Goal: Information Seeking & Learning: Find contact information

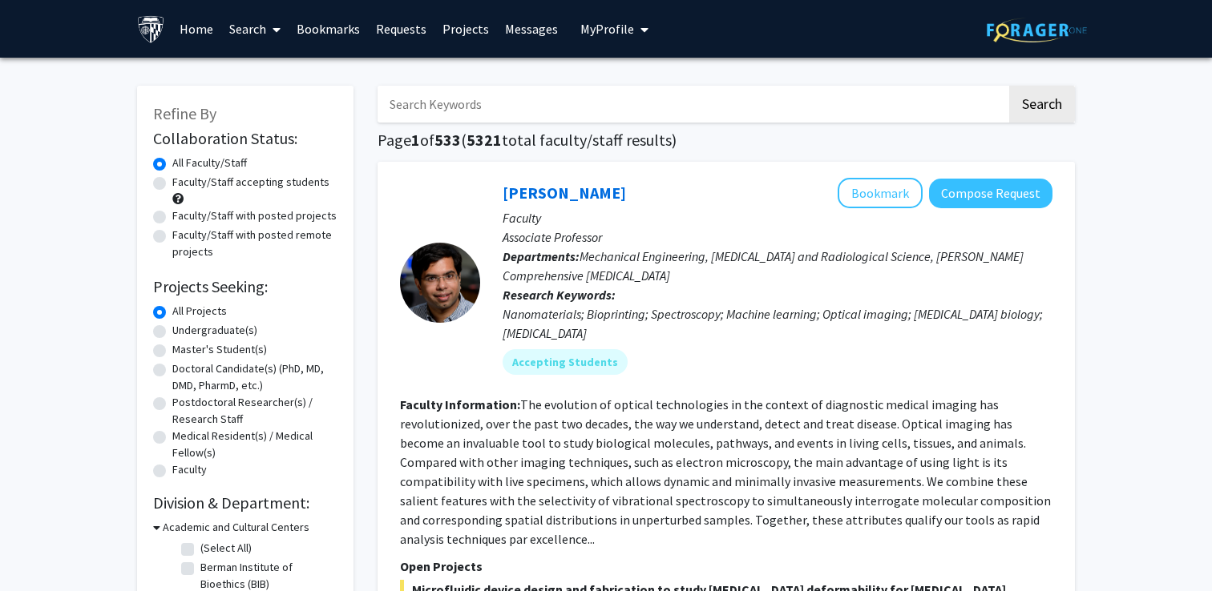
click at [238, 331] on label "Undergraduate(s)" at bounding box center [214, 330] width 85 height 17
click at [183, 331] on input "Undergraduate(s)" at bounding box center [177, 327] width 10 height 10
radio input "true"
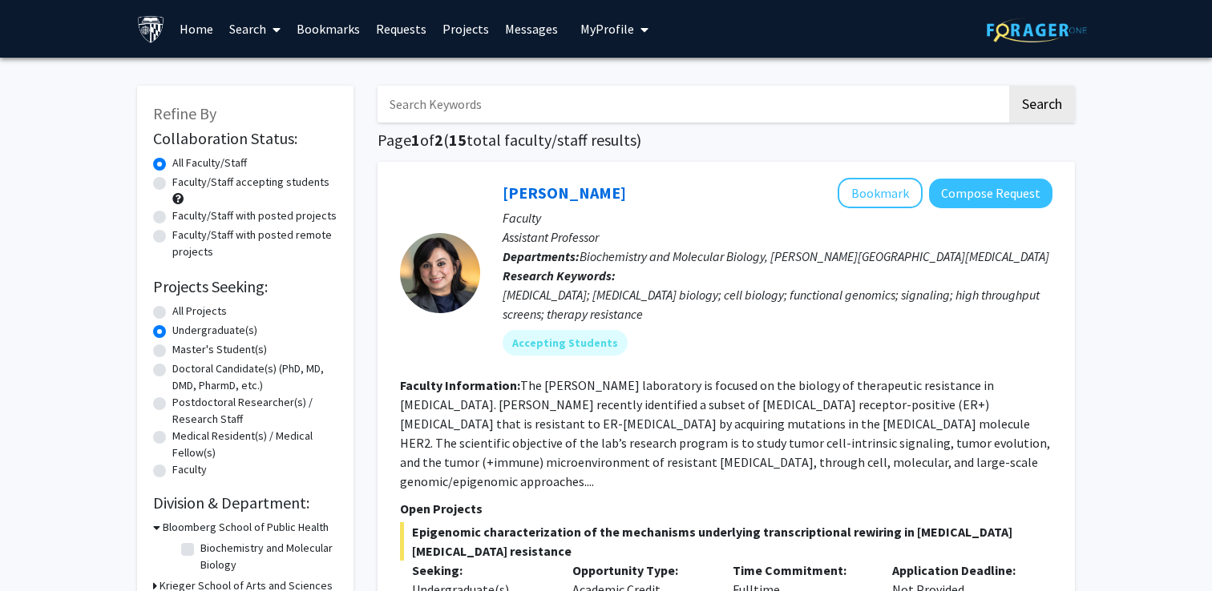
click at [535, 105] on input "Search Keywords" at bounding box center [691, 104] width 629 height 37
type input "music"
click at [1009, 86] on button "Search" at bounding box center [1042, 104] width 66 height 37
radio input "true"
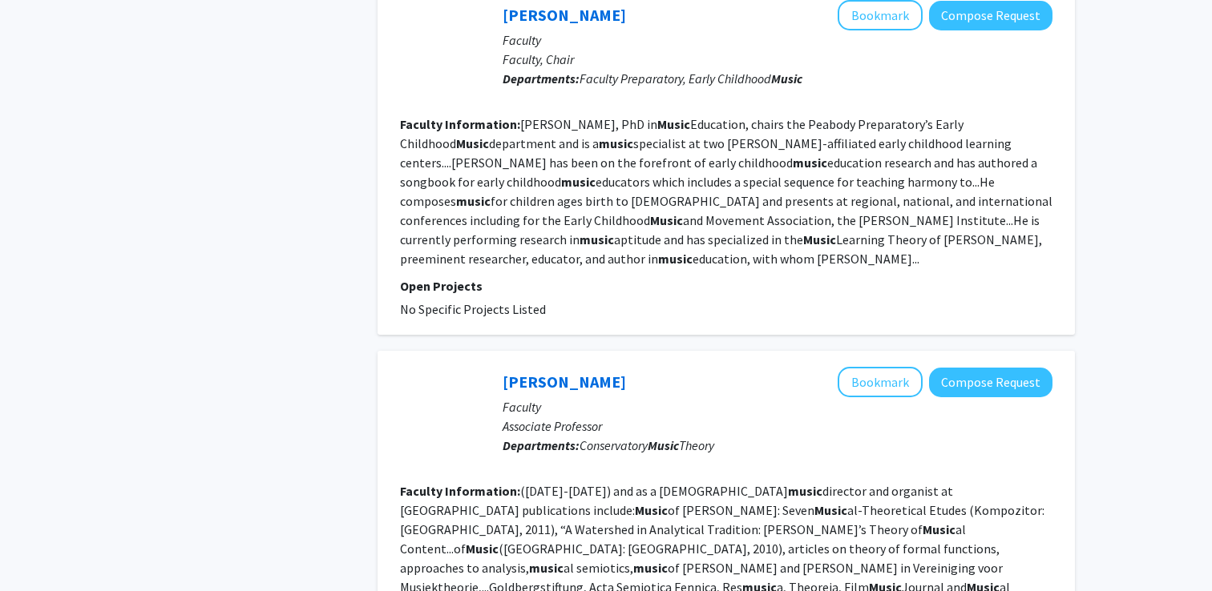
scroll to position [3004, 0]
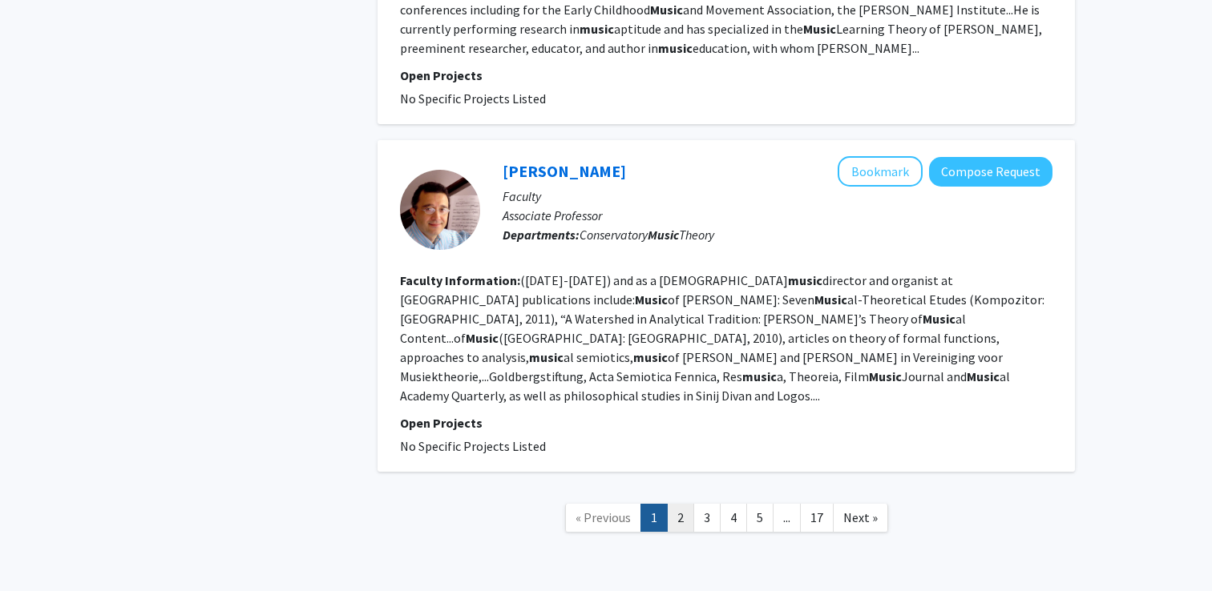
click at [684, 504] on link "2" at bounding box center [680, 518] width 27 height 28
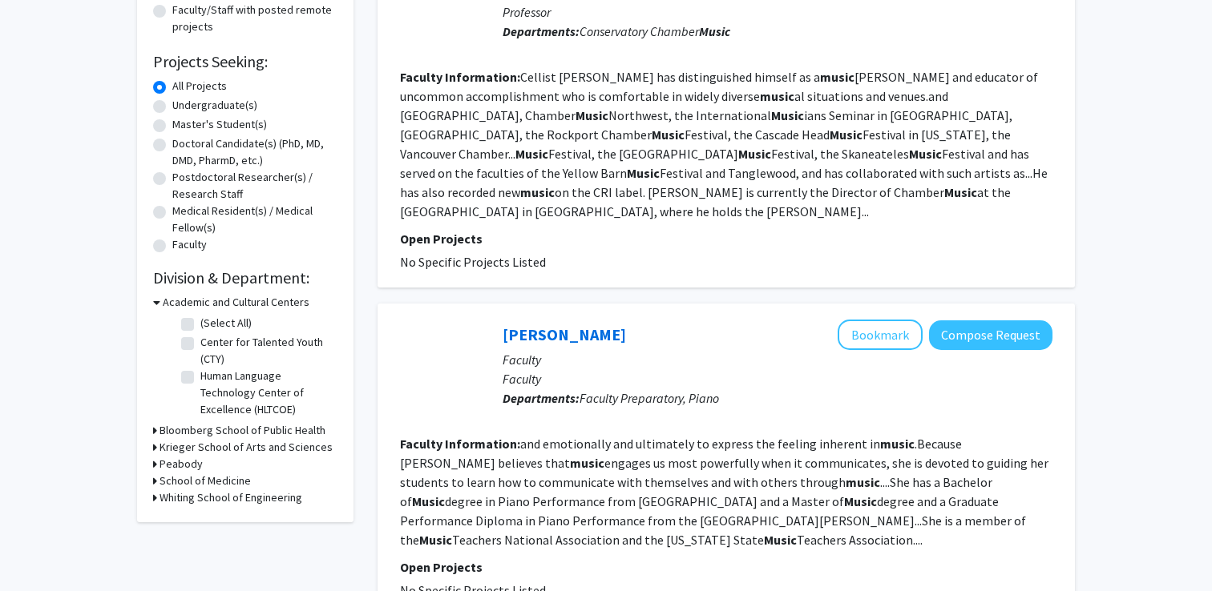
scroll to position [224, 0]
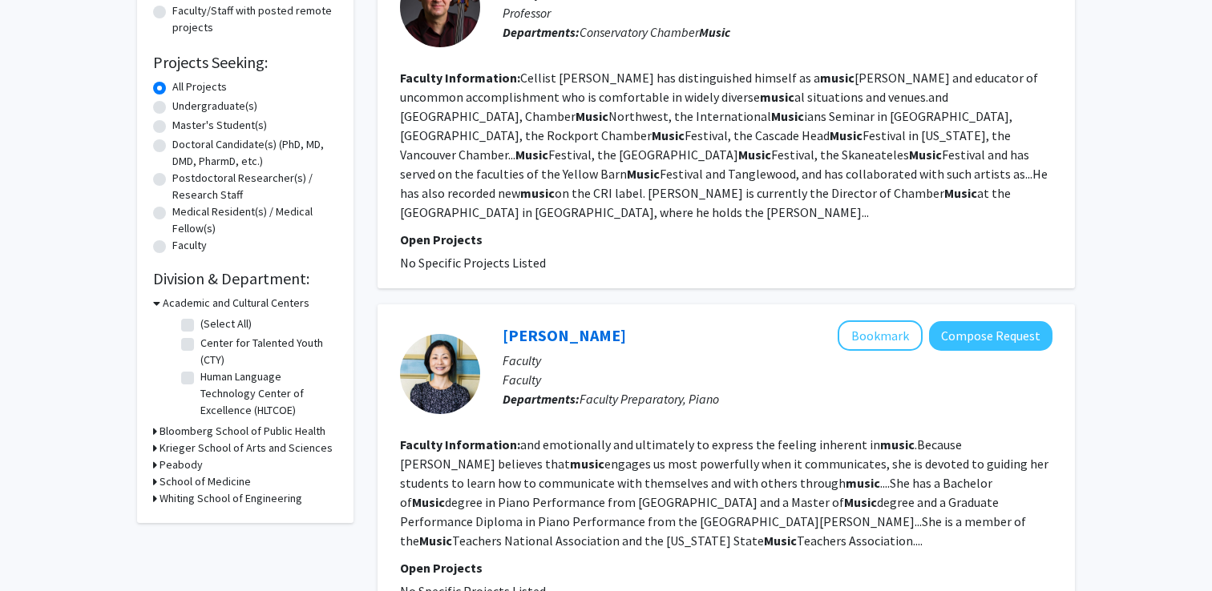
click at [161, 478] on h3 "School of Medicine" at bounding box center [204, 482] width 91 height 17
click at [200, 502] on label "(Select All)" at bounding box center [225, 502] width 51 height 17
click at [200, 502] on input "(Select All)" at bounding box center [205, 499] width 10 height 10
checkbox input "true"
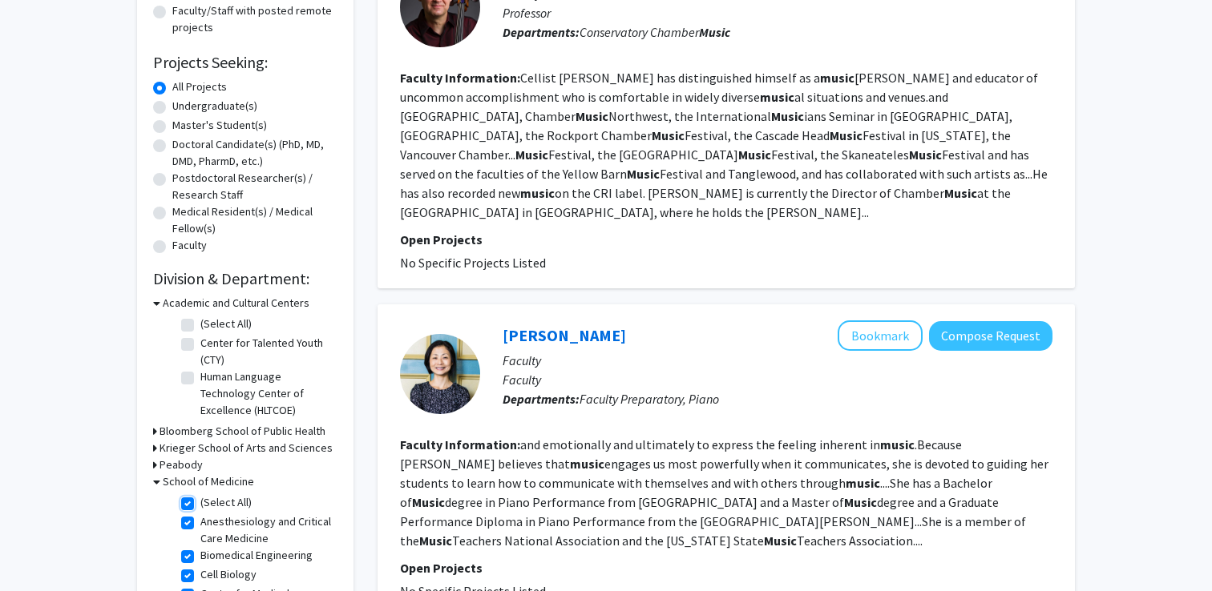
checkbox input "true"
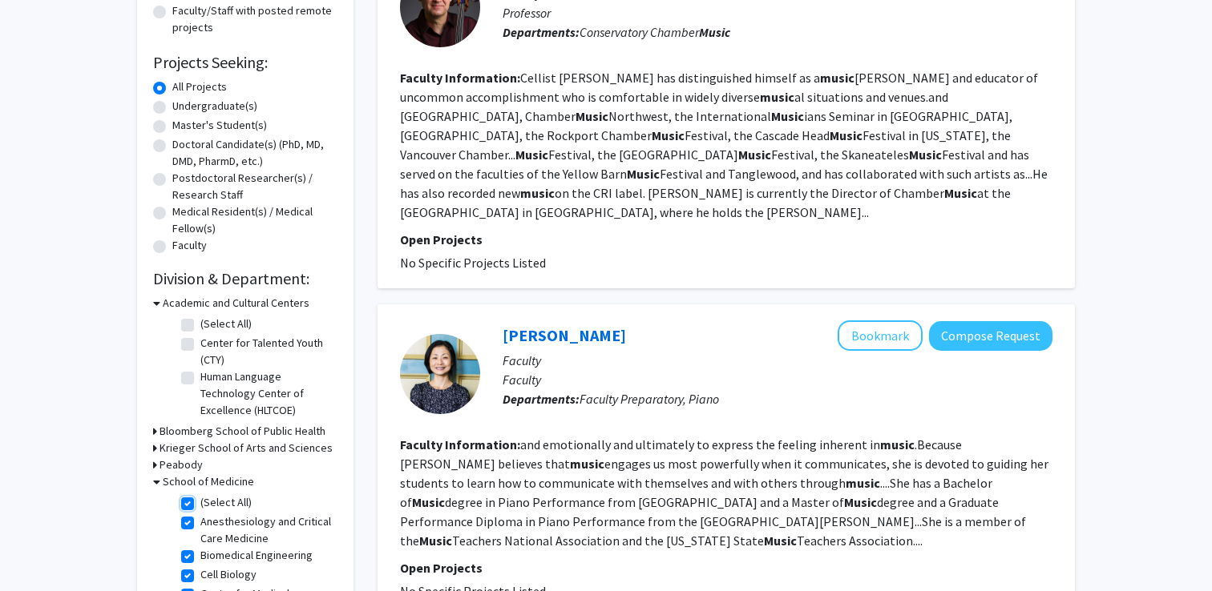
checkbox input "true"
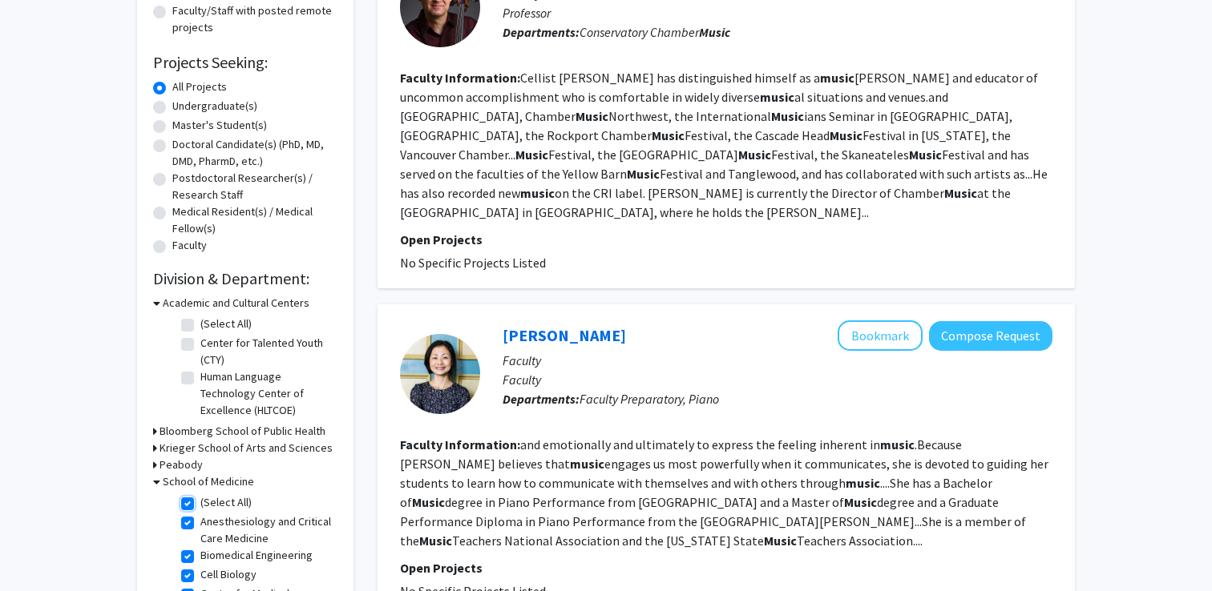
checkbox input "true"
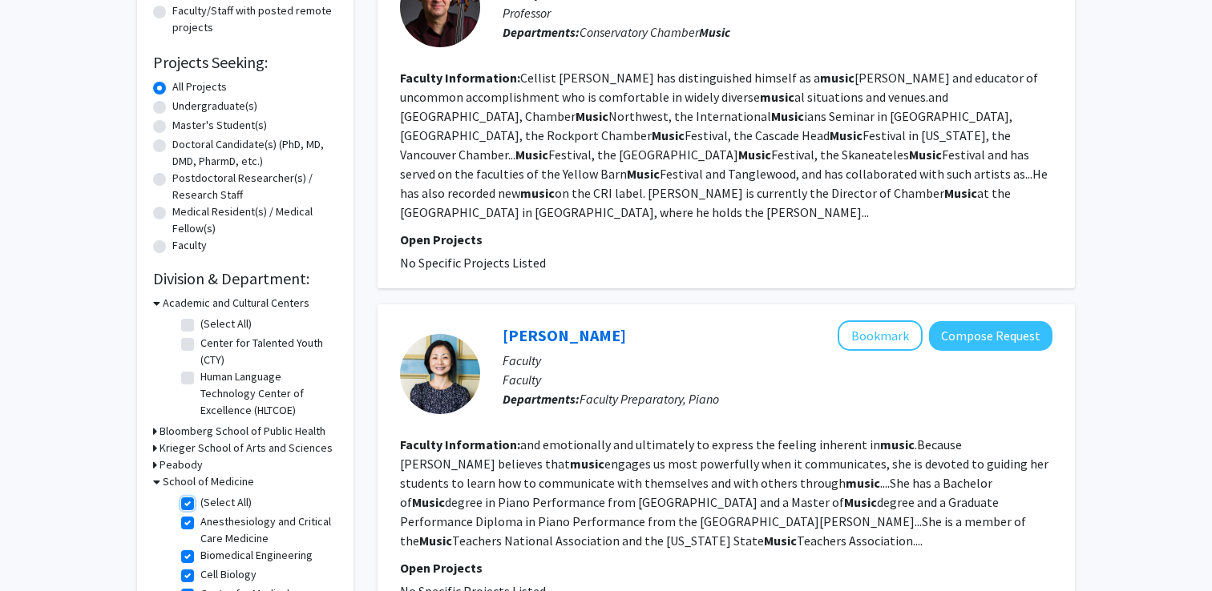
checkbox input "true"
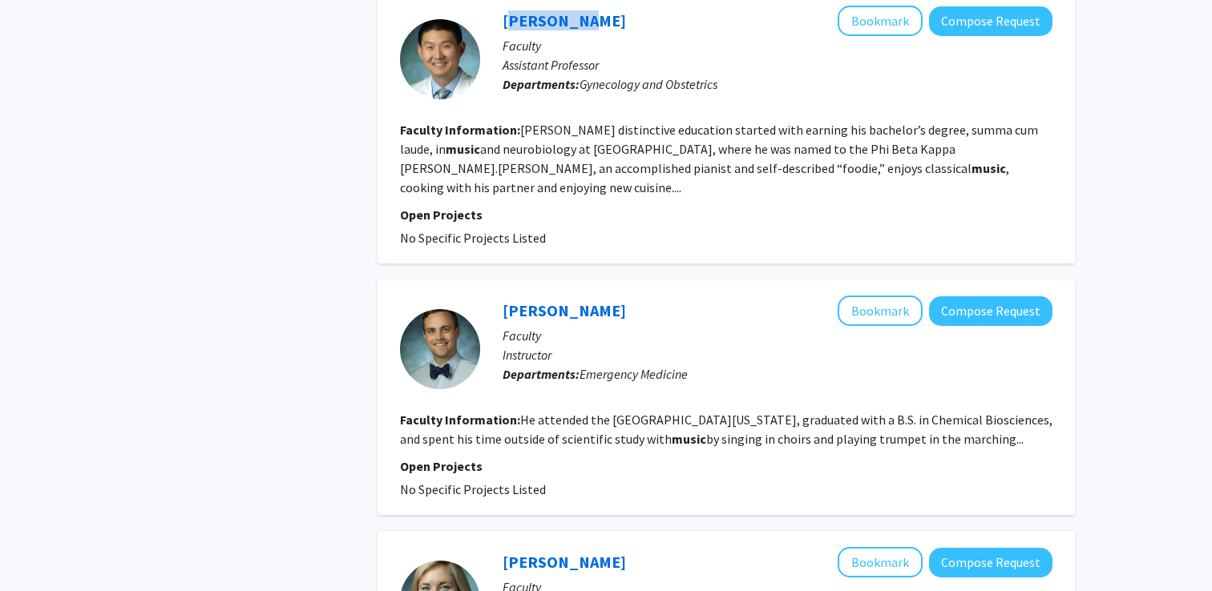
scroll to position [1914, 0]
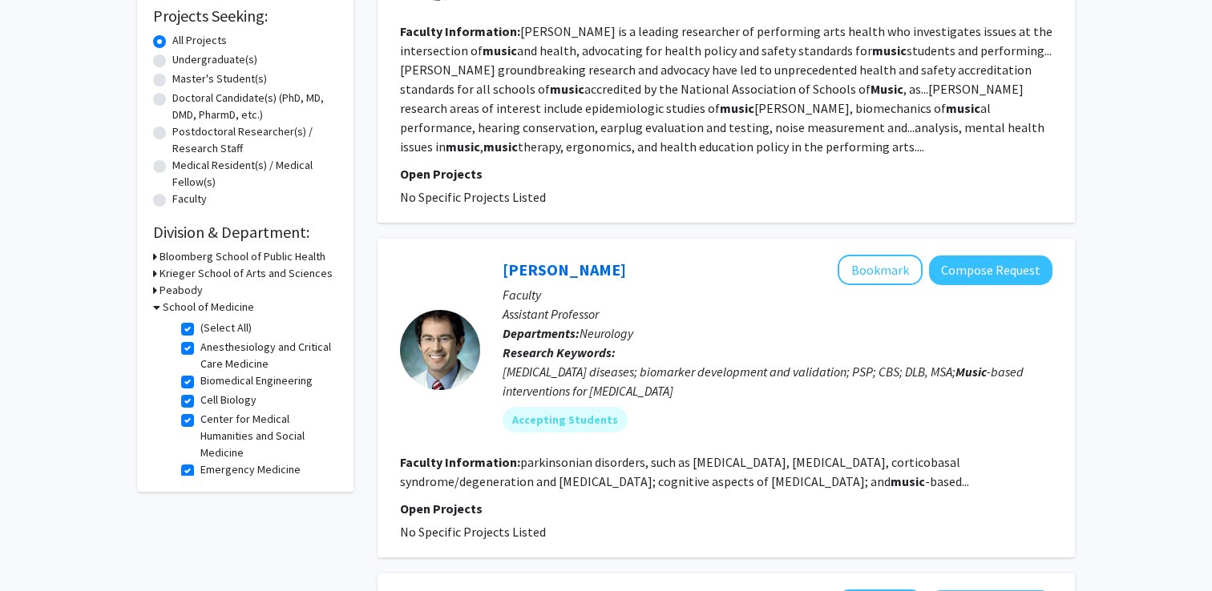
scroll to position [270, 0]
click at [165, 305] on h3 "School of Medicine" at bounding box center [208, 308] width 91 height 17
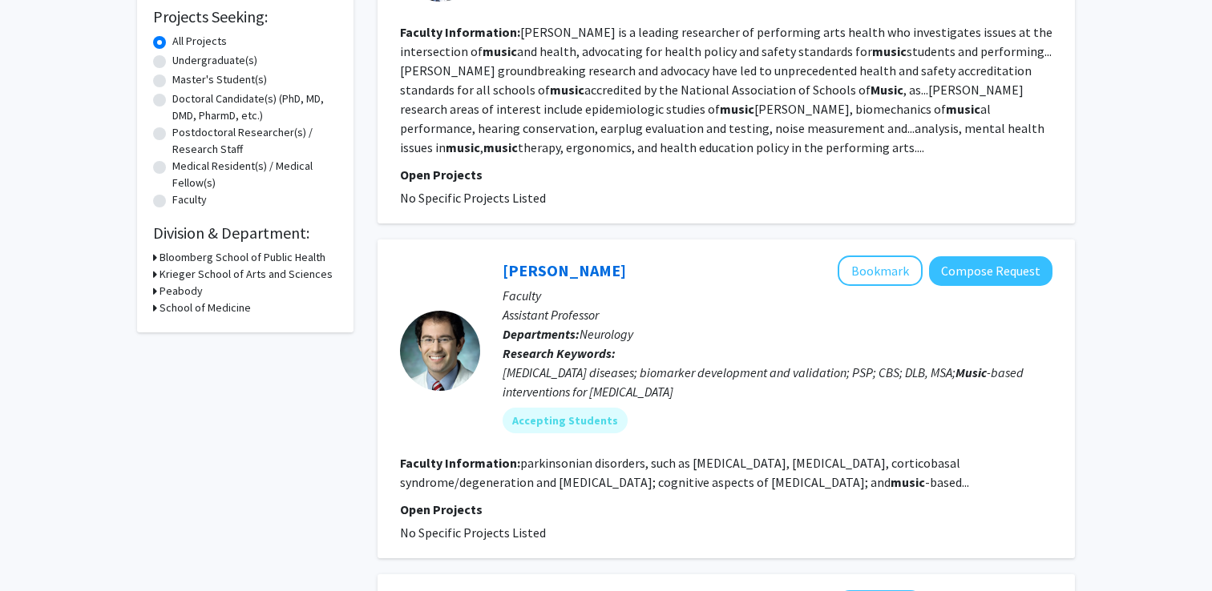
click at [164, 306] on h3 "School of Medicine" at bounding box center [204, 308] width 91 height 17
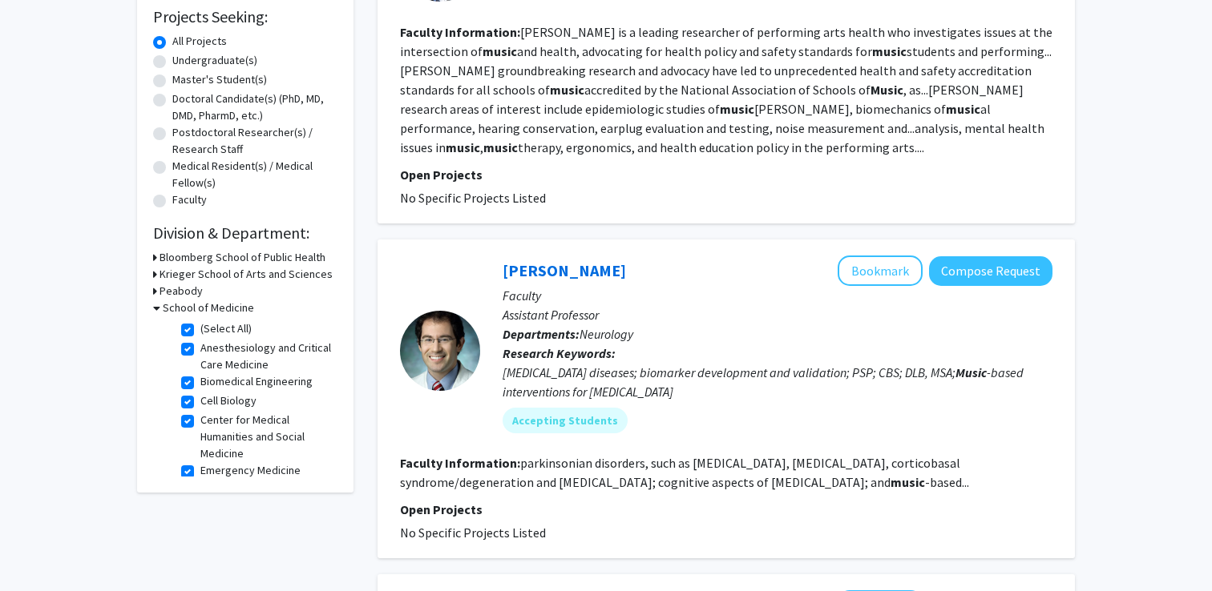
click at [171, 259] on h3 "Bloomberg School of Public Health" at bounding box center [242, 257] width 166 height 17
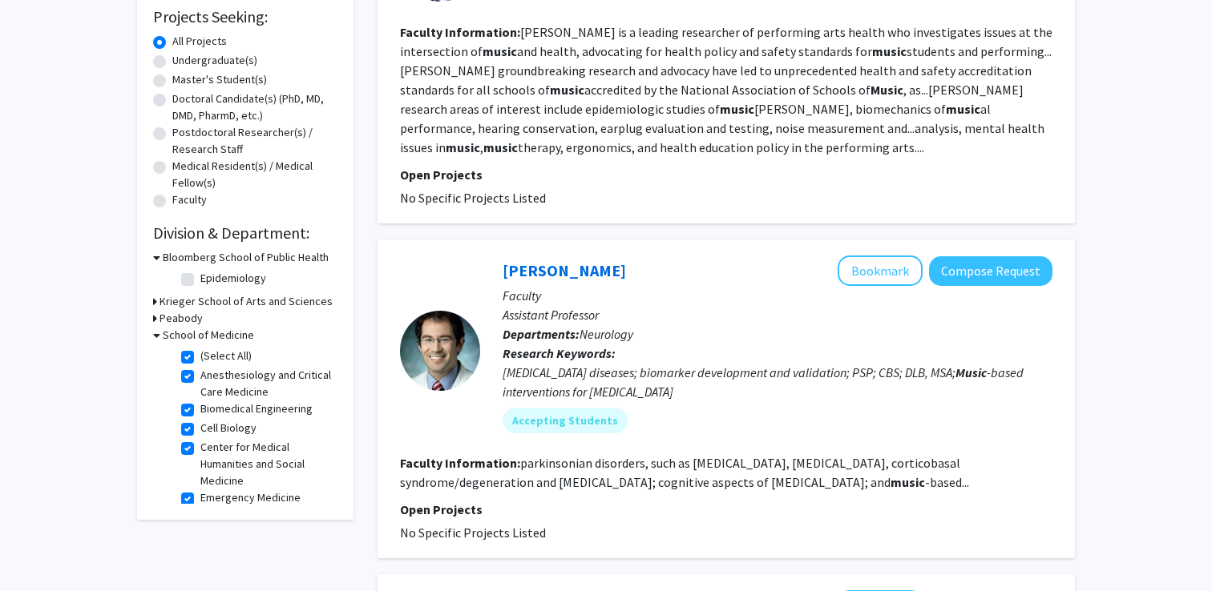
click at [171, 254] on h3 "Bloomberg School of Public Health" at bounding box center [246, 257] width 166 height 17
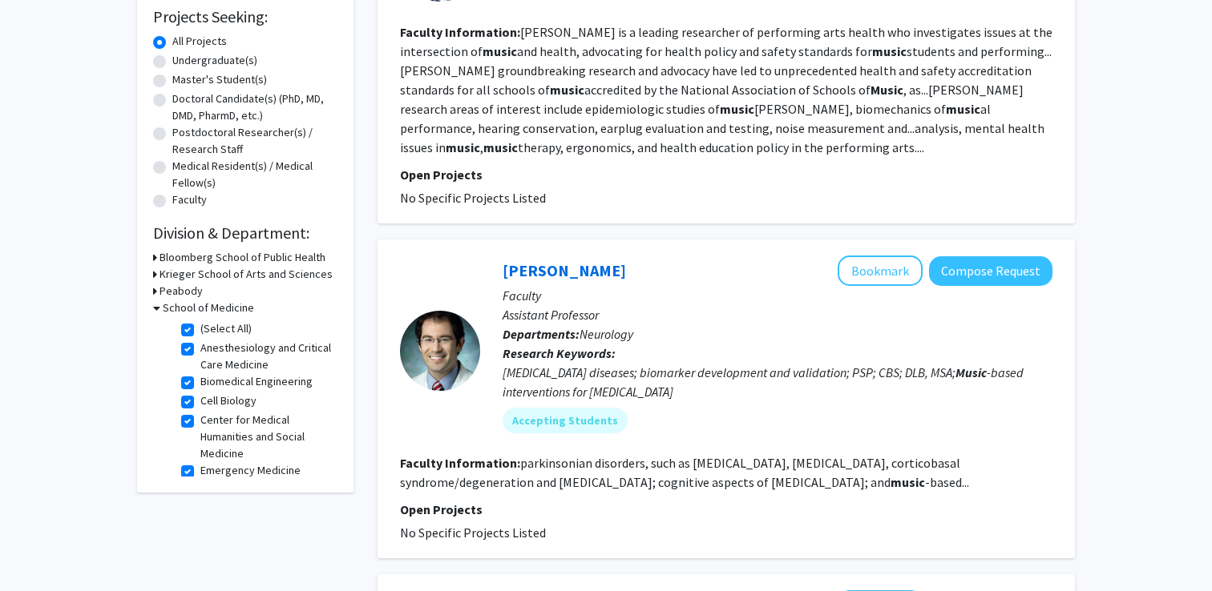
click at [171, 266] on h3 "Krieger School of Arts and Sciences" at bounding box center [245, 274] width 173 height 17
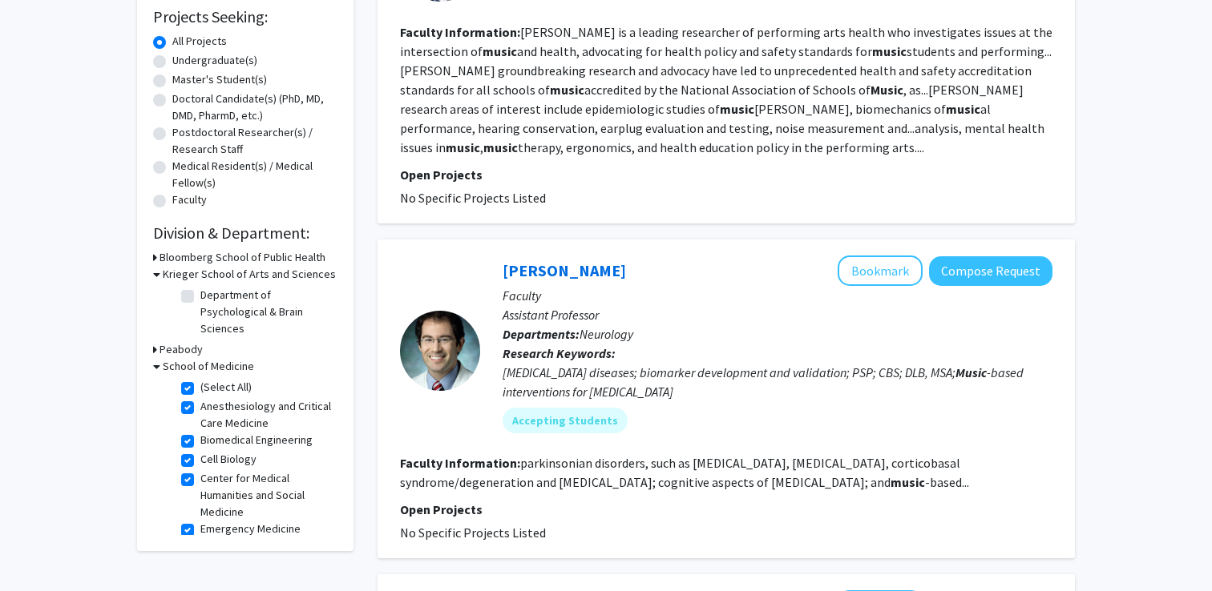
click at [171, 274] on h3 "Krieger School of Arts and Sciences" at bounding box center [249, 274] width 173 height 17
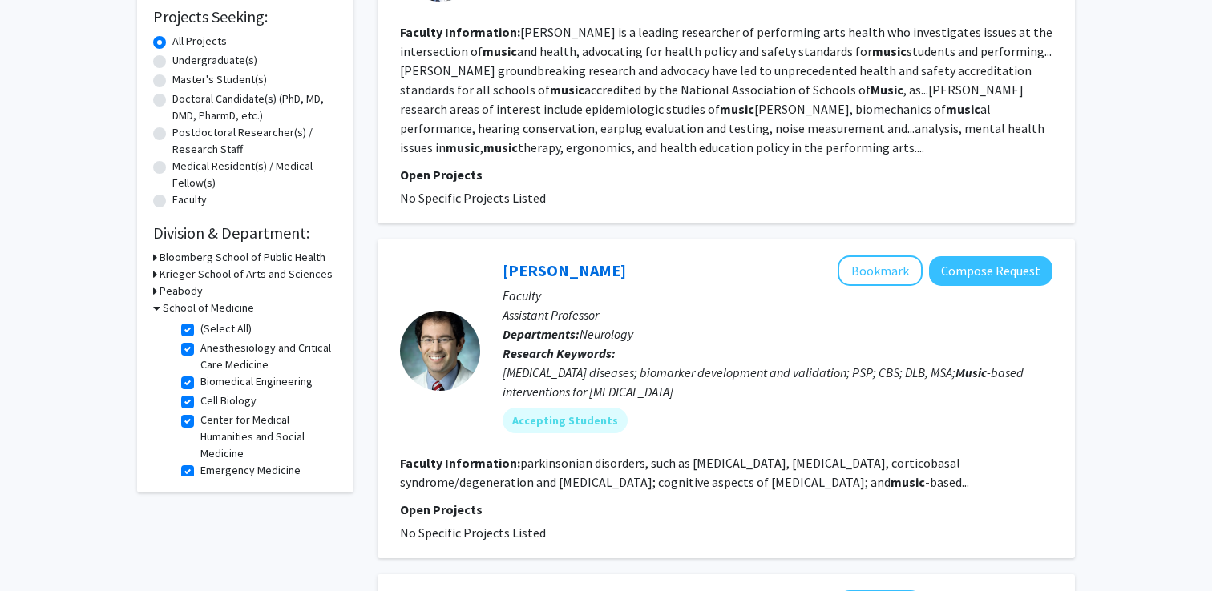
click at [171, 292] on h3 "Peabody" at bounding box center [180, 291] width 43 height 17
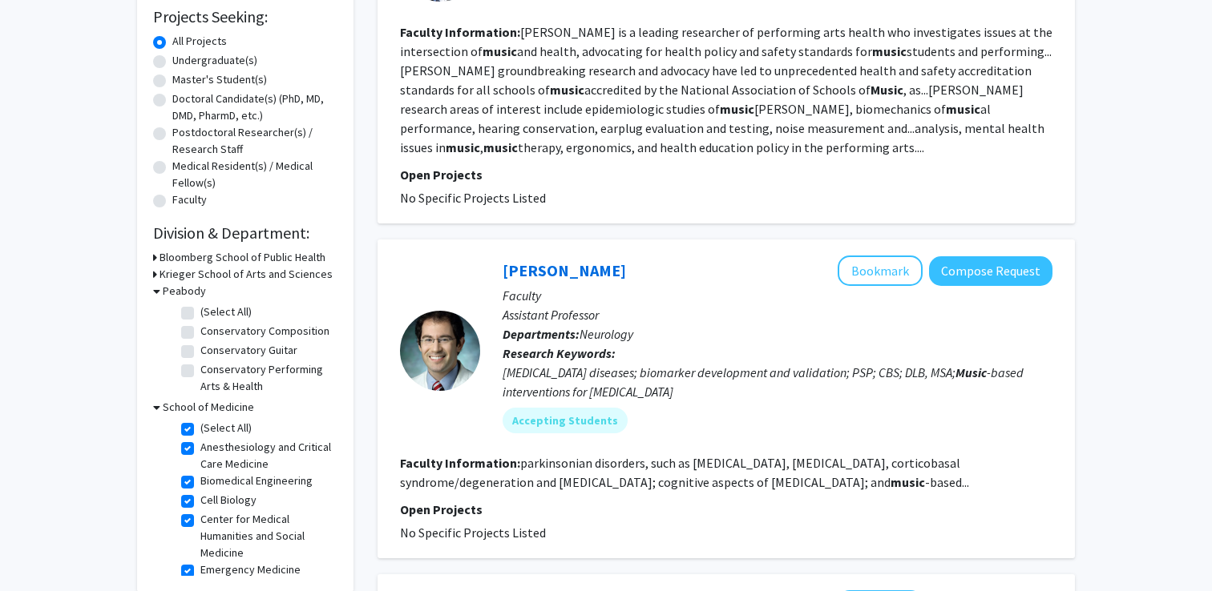
click at [171, 290] on h3 "Peabody" at bounding box center [184, 291] width 43 height 17
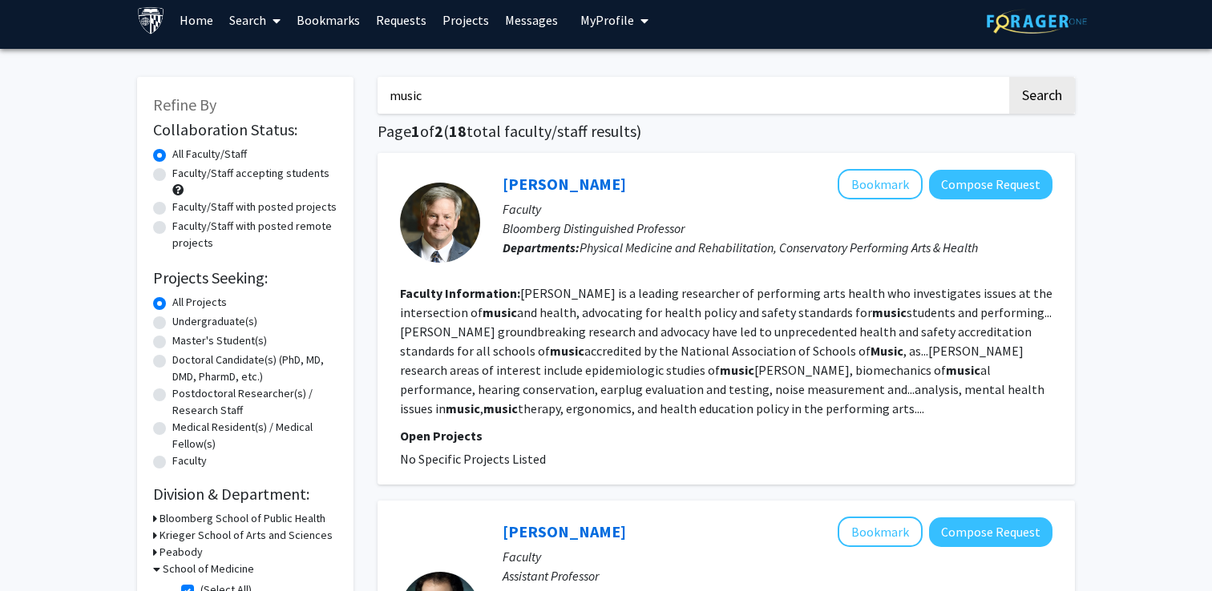
scroll to position [0, 0]
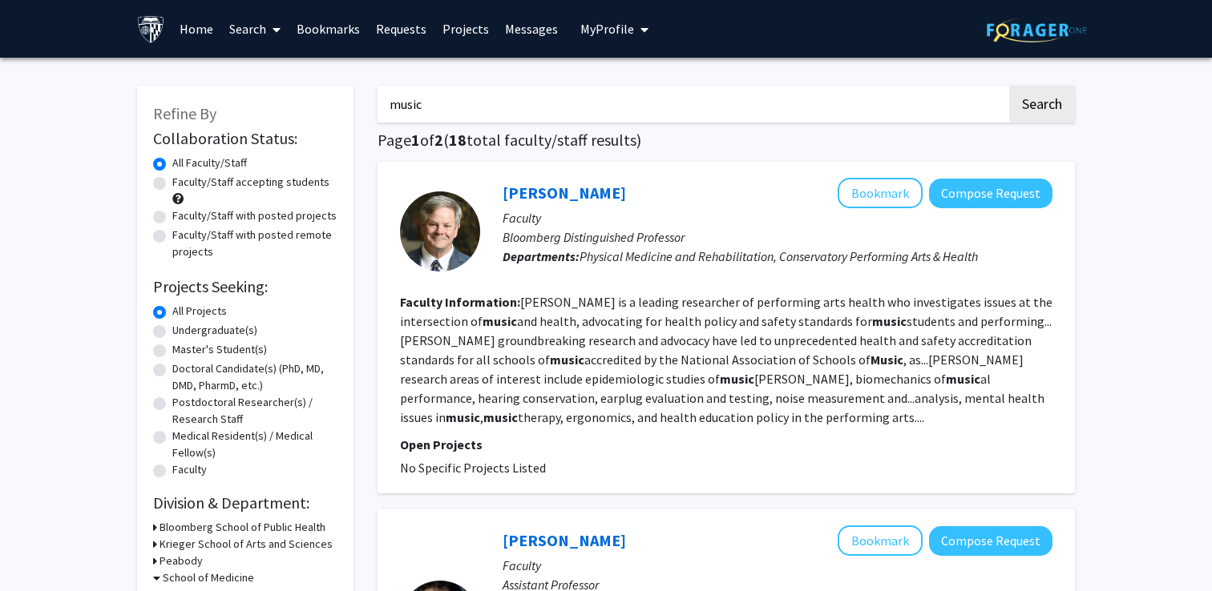
click at [498, 107] on input "music" at bounding box center [691, 104] width 629 height 37
type input "frequency"
click at [1009, 86] on button "Search" at bounding box center [1042, 104] width 66 height 37
checkbox input "false"
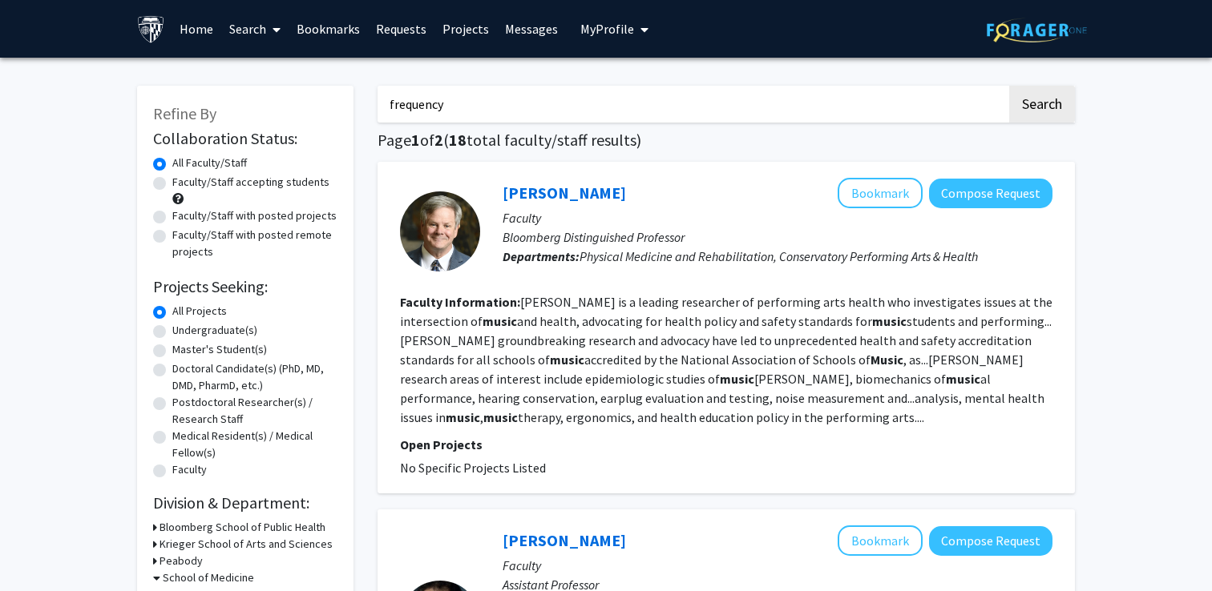
checkbox input "false"
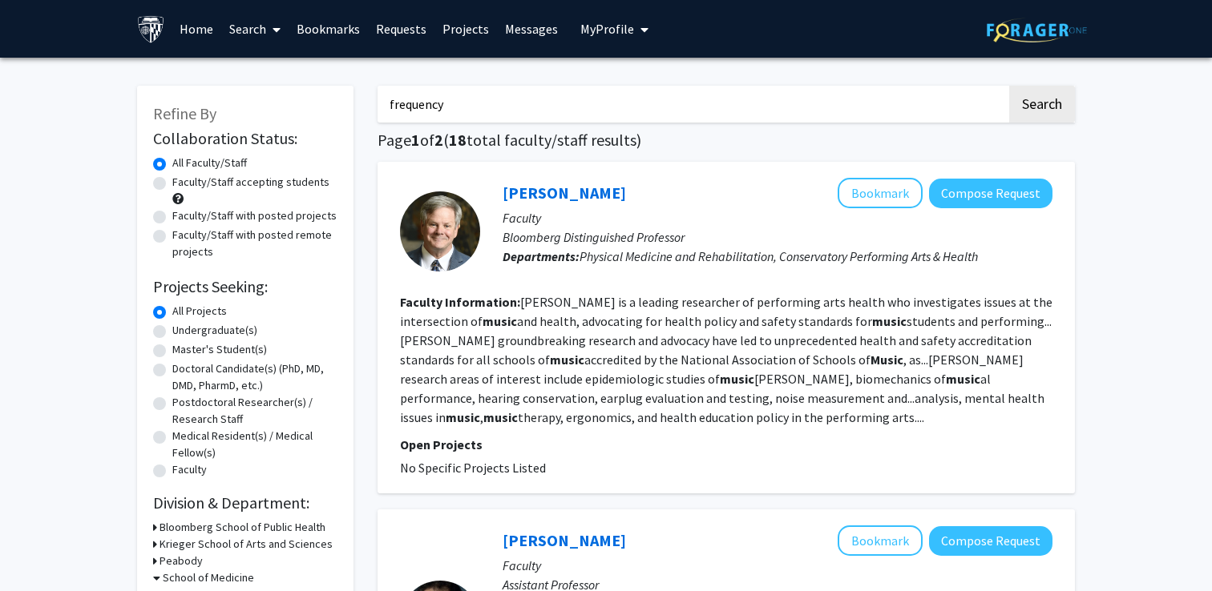
checkbox input "false"
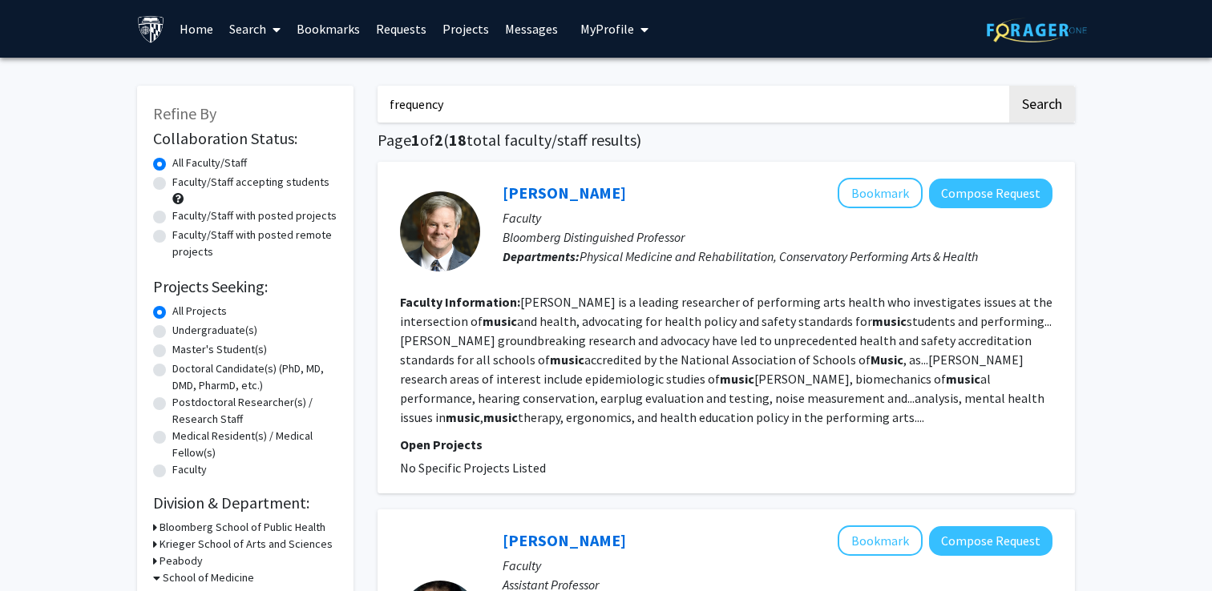
checkbox input "false"
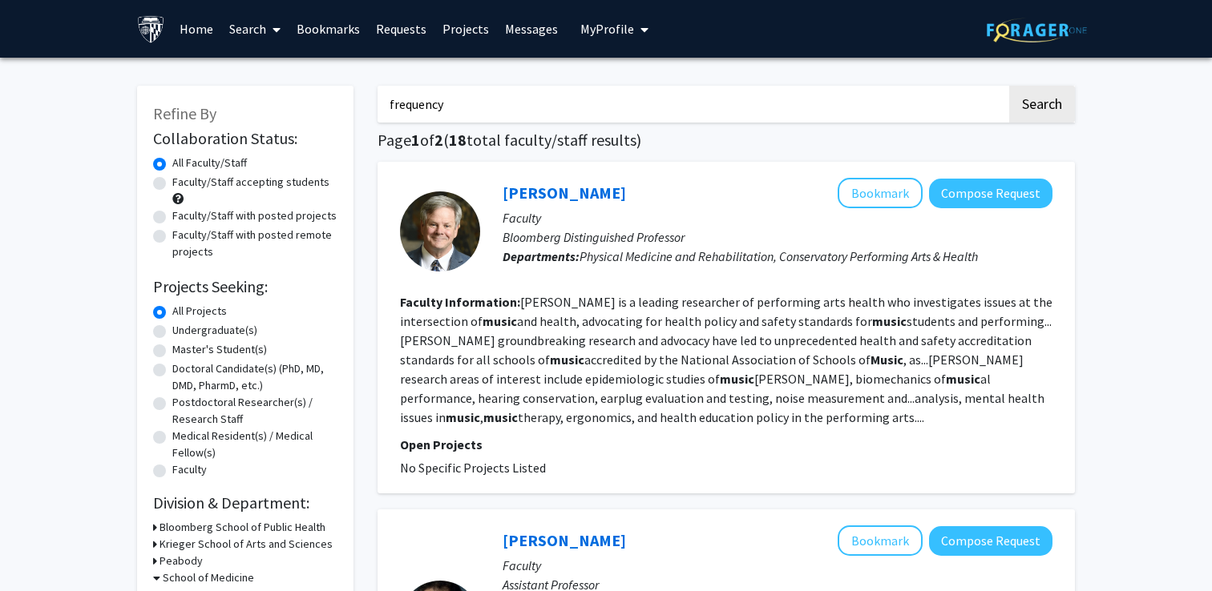
checkbox input "false"
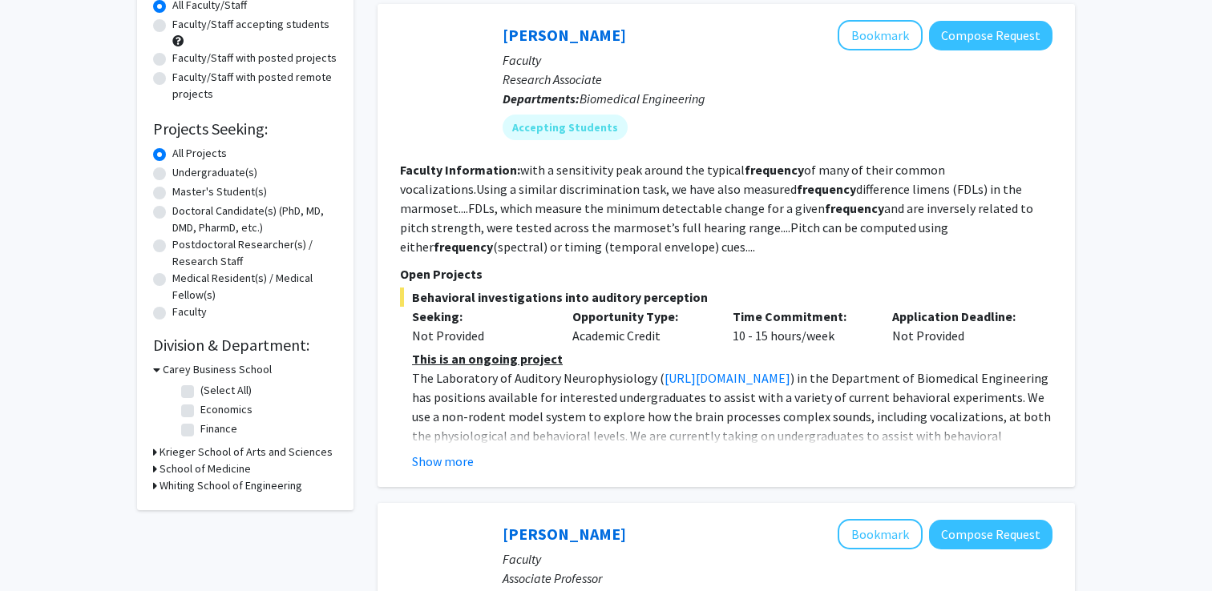
scroll to position [153, 0]
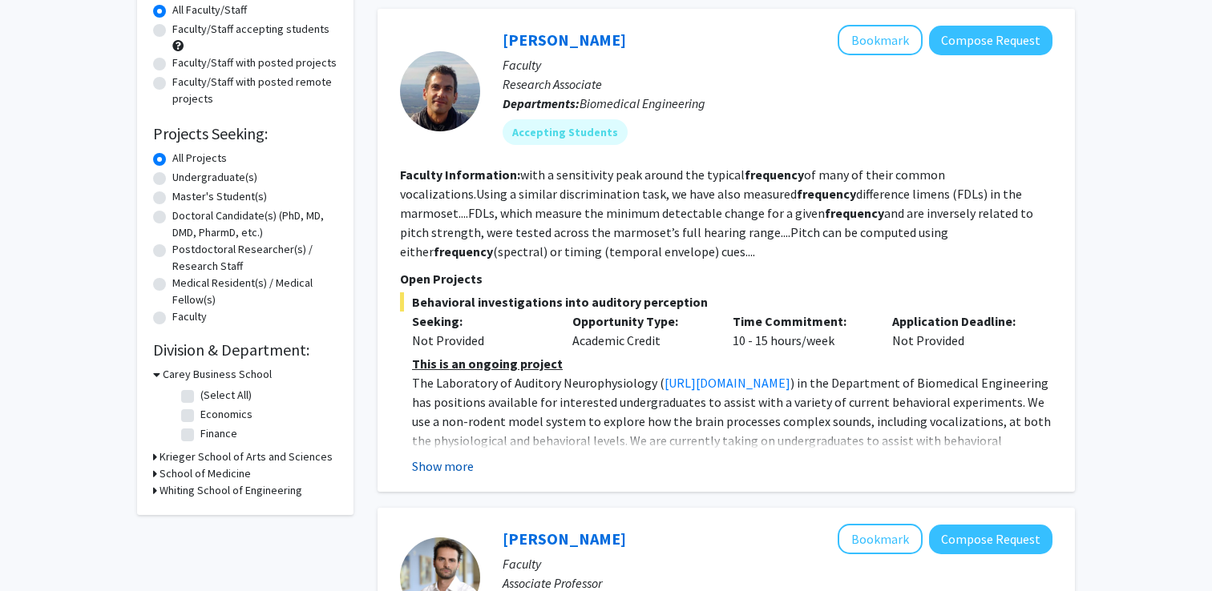
click at [453, 468] on button "Show more" at bounding box center [443, 466] width 62 height 19
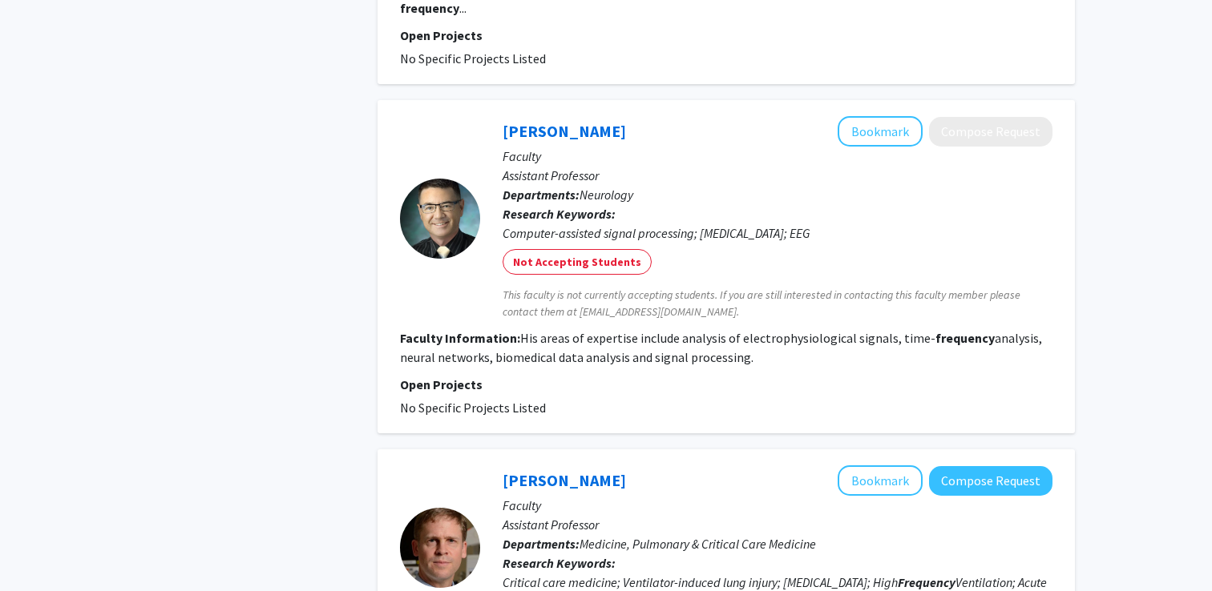
scroll to position [1488, 0]
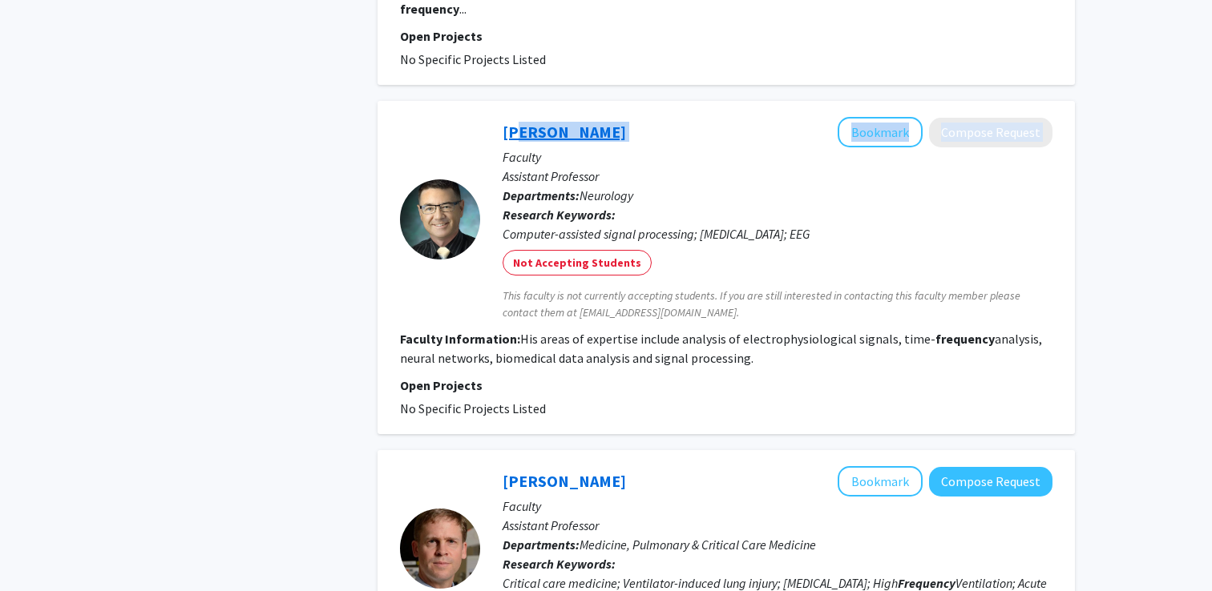
drag, startPoint x: 643, startPoint y: 133, endPoint x: 511, endPoint y: 135, distance: 132.2
click at [511, 135] on div "[PERSON_NAME] Bookmark Compose Request" at bounding box center [777, 132] width 550 height 30
click at [544, 110] on div "[PERSON_NAME] Bookmark Compose Request Faculty Assistant Professor Departments:…" at bounding box center [725, 267] width 697 height 333
drag, startPoint x: 498, startPoint y: 116, endPoint x: 631, endPoint y: 131, distance: 134.7
click at [631, 131] on div "[PERSON_NAME] Bookmark Compose Request Faculty Assistant Professor Departments:…" at bounding box center [766, 219] width 572 height 204
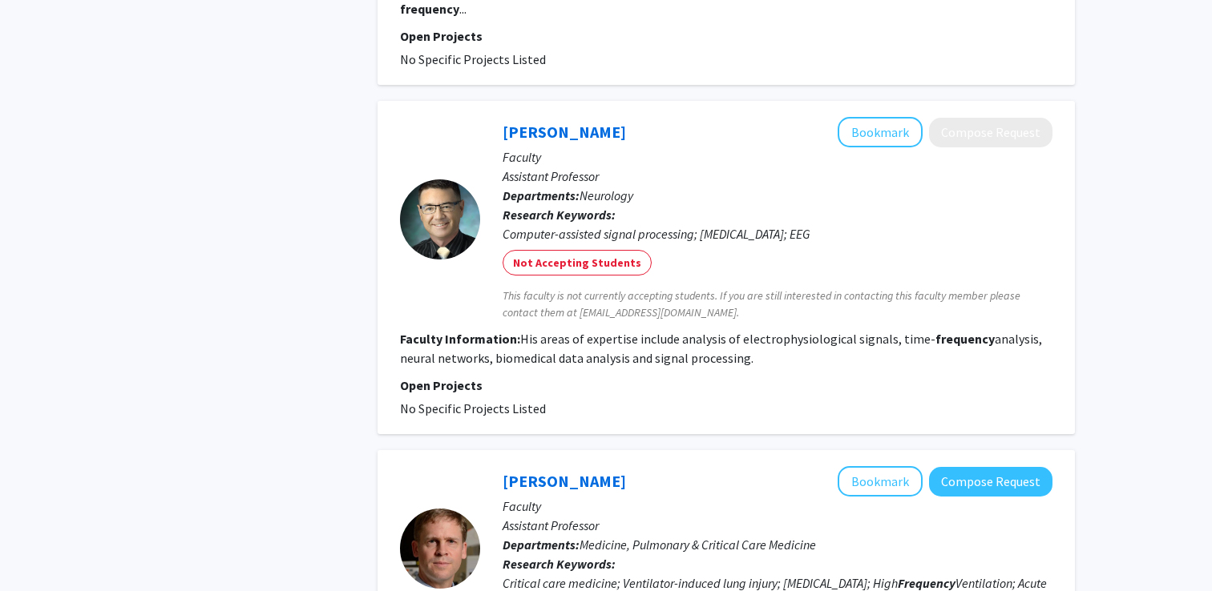
copy link "[PERSON_NAME]"
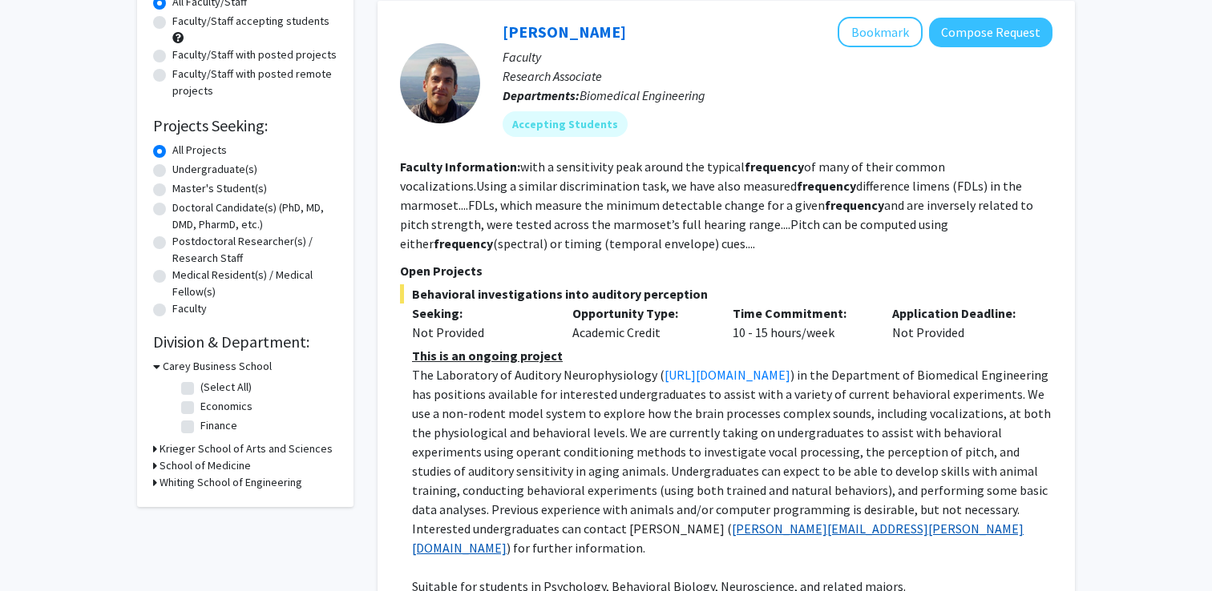
scroll to position [143, 0]
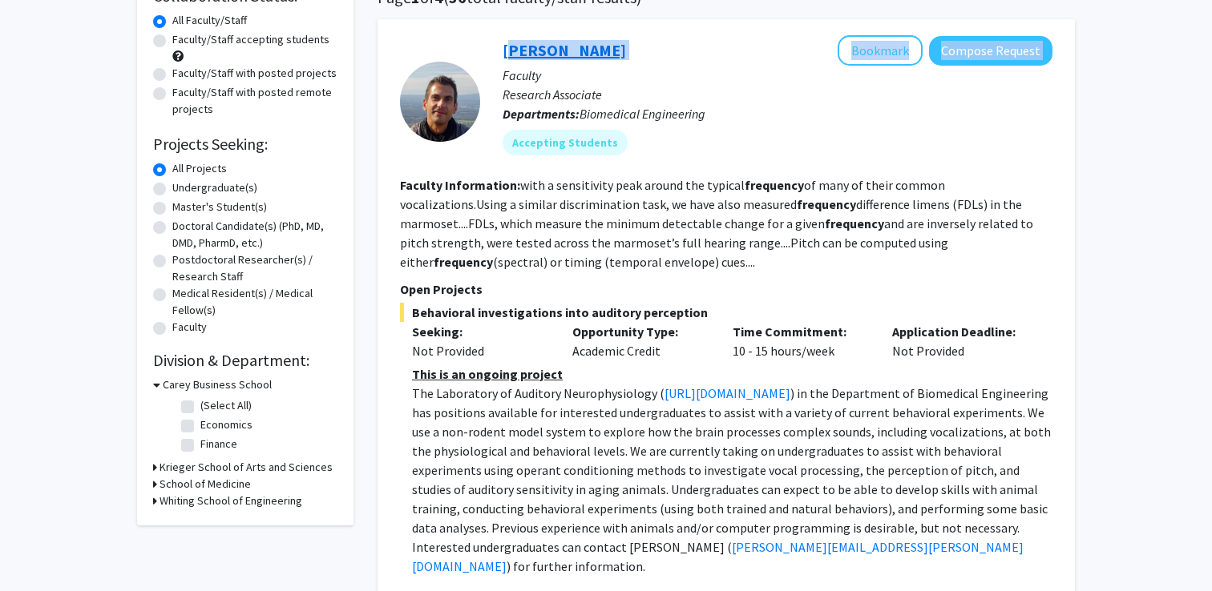
drag, startPoint x: 658, startPoint y: 46, endPoint x: 503, endPoint y: 44, distance: 154.7
click at [503, 44] on div "[PERSON_NAME] Bookmark Compose Request" at bounding box center [777, 50] width 550 height 30
click at [531, 23] on div "[PERSON_NAME] Bookmark Compose Request Faculty Research Associate Departments: …" at bounding box center [725, 337] width 697 height 637
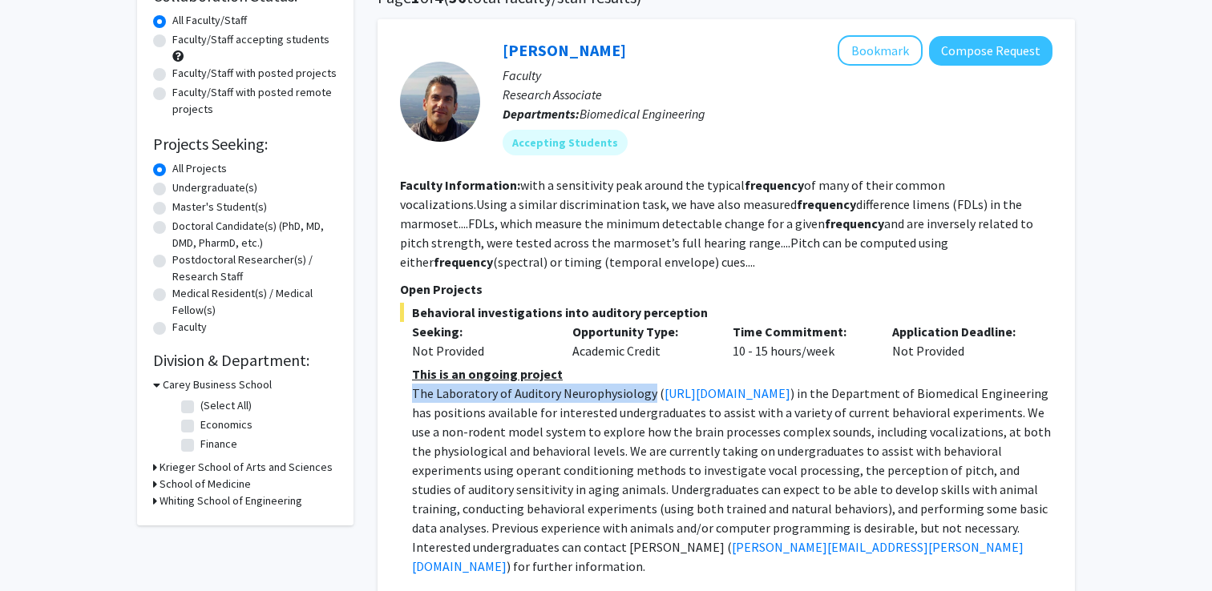
drag, startPoint x: 413, startPoint y: 396, endPoint x: 647, endPoint y: 389, distance: 234.1
click at [647, 389] on span "The Laboratory of Auditory Neurophysiology (" at bounding box center [538, 393] width 252 height 16
copy span "The Laboratory of Auditory Neurophysiology"
drag, startPoint x: 501, startPoint y: 37, endPoint x: 651, endPoint y: 22, distance: 151.3
click at [651, 22] on div "[PERSON_NAME] Bookmark Compose Request Faculty Research Associate Departments: …" at bounding box center [725, 337] width 697 height 637
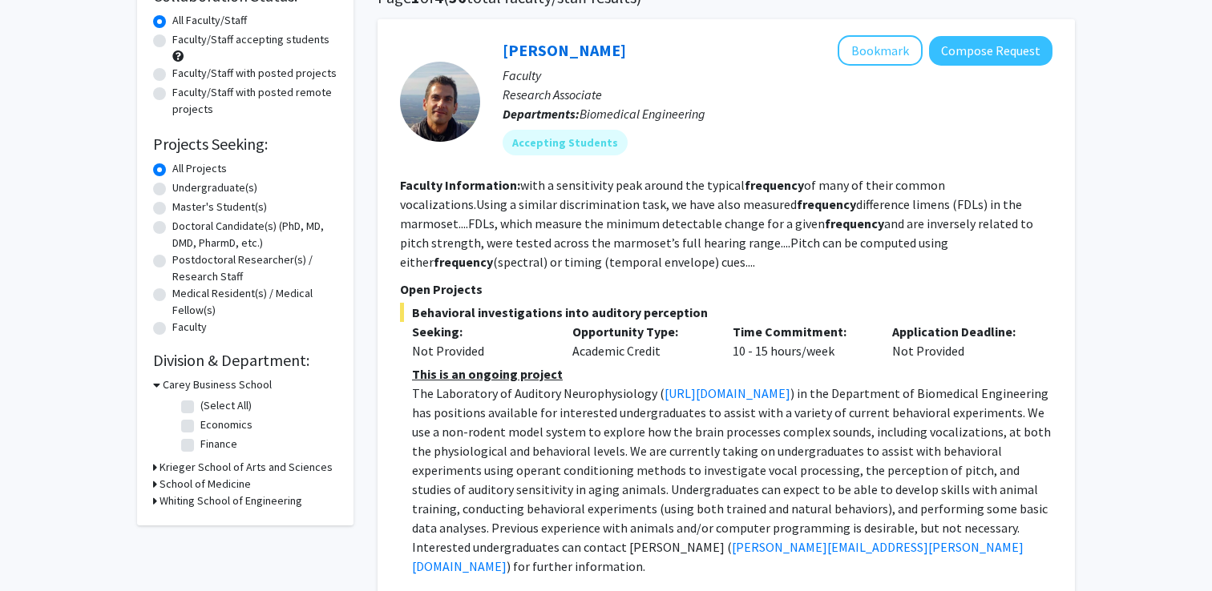
drag, startPoint x: 637, startPoint y: 34, endPoint x: 631, endPoint y: 46, distance: 12.9
click at [631, 46] on div "[PERSON_NAME] Bookmark Compose Request" at bounding box center [777, 50] width 550 height 30
copy link "[PERSON_NAME]"
click at [760, 179] on b "frequency" at bounding box center [773, 185] width 59 height 16
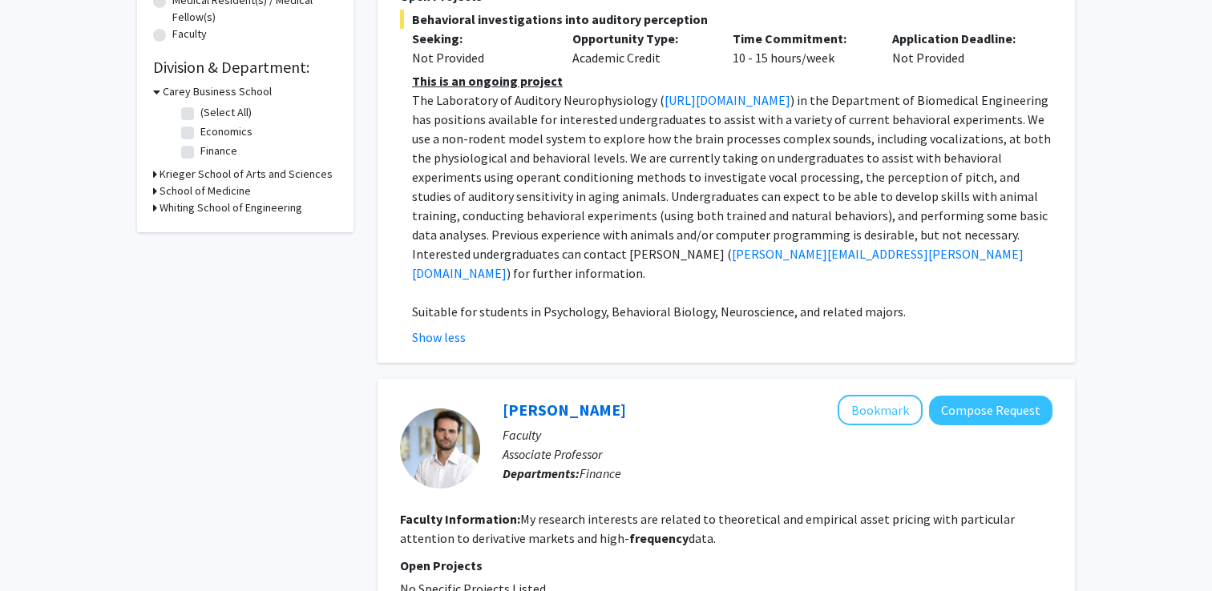
scroll to position [477, 0]
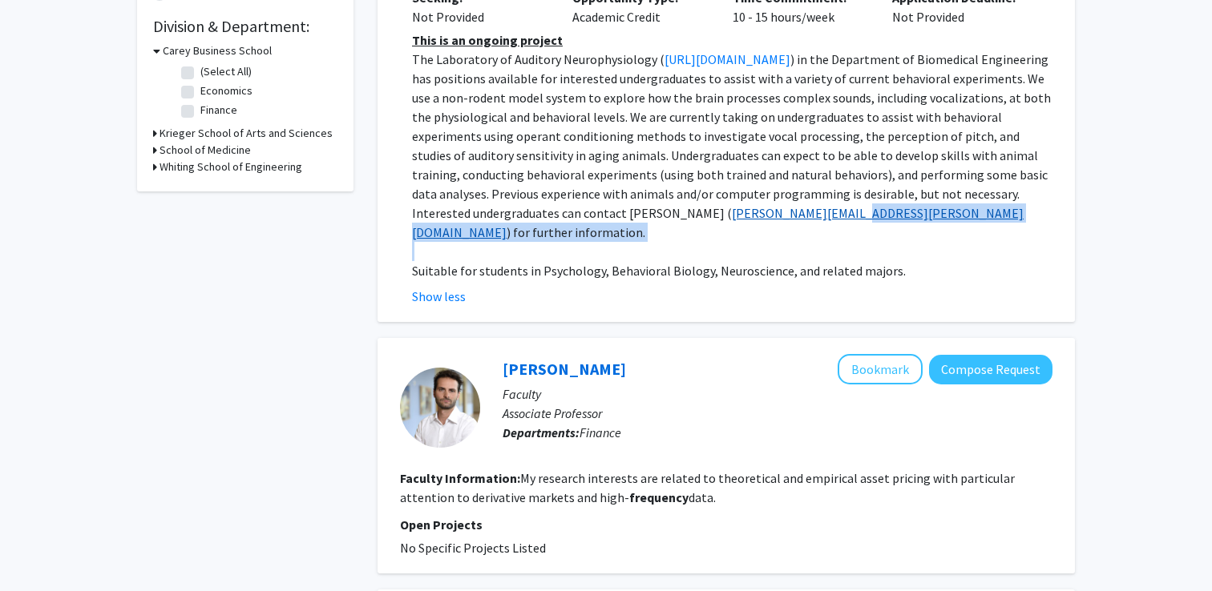
drag, startPoint x: 562, startPoint y: 241, endPoint x: 542, endPoint y: 228, distance: 23.8
click at [542, 228] on div "This is an ongoing project The Laboratory of Auditory Neurophysiology ( [URL][D…" at bounding box center [732, 155] width 640 height 250
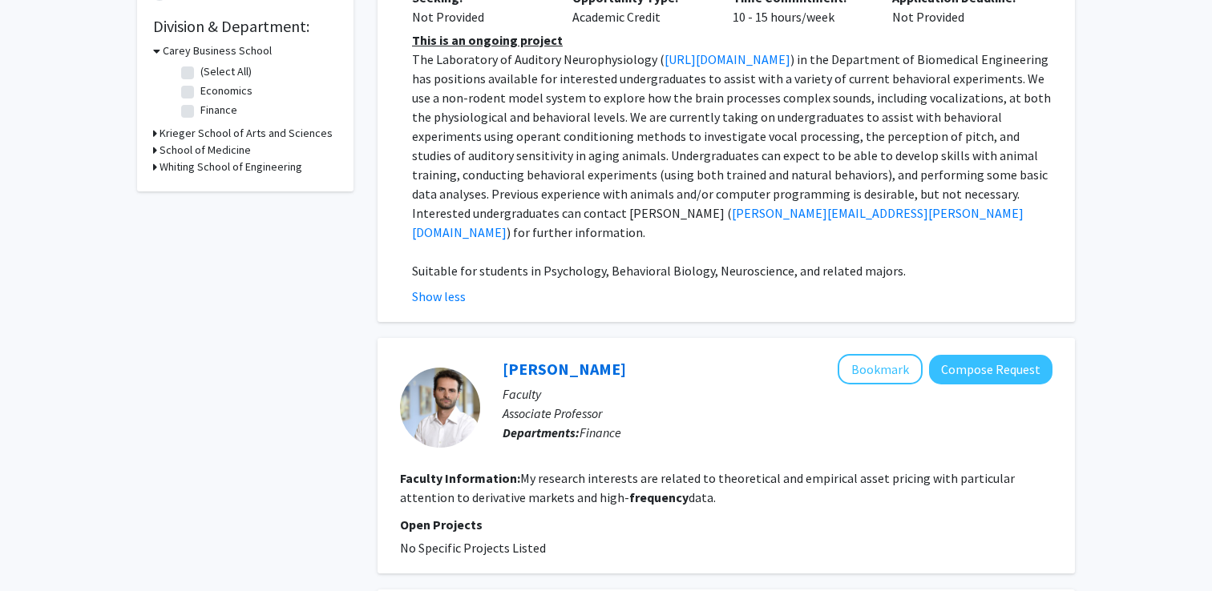
click at [526, 212] on span ") in the Department of Biomedical Engineering has positions available for inter…" at bounding box center [731, 136] width 639 height 170
drag, startPoint x: 415, startPoint y: 241, endPoint x: 563, endPoint y: 236, distance: 147.5
click at [563, 236] on p "The Laboratory of Auditory Neurophysiology ( [URL][DOMAIN_NAME] ) in the Depart…" at bounding box center [732, 146] width 640 height 192
copy link "[PERSON_NAME][EMAIL_ADDRESS][PERSON_NAME][DOMAIN_NAME]"
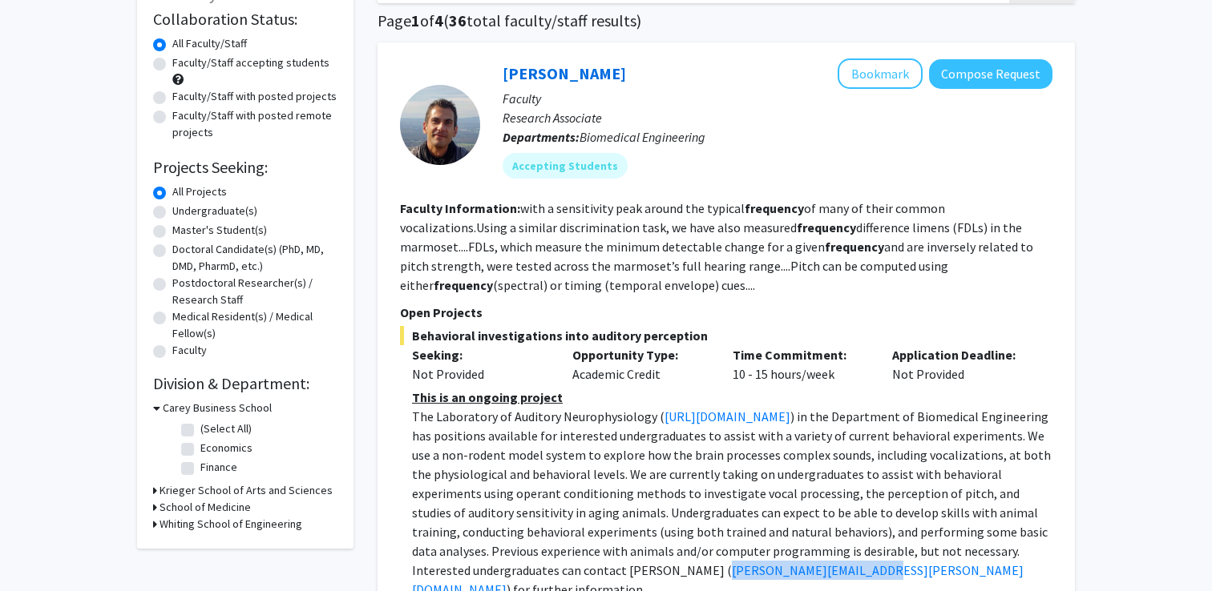
scroll to position [141, 0]
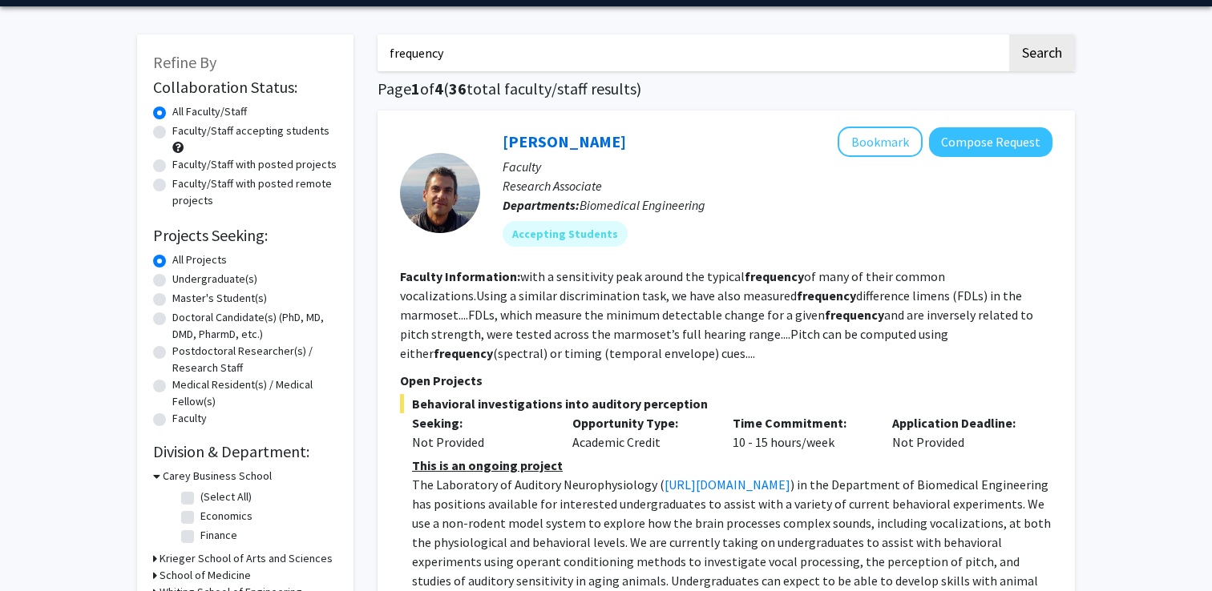
scroll to position [0, 0]
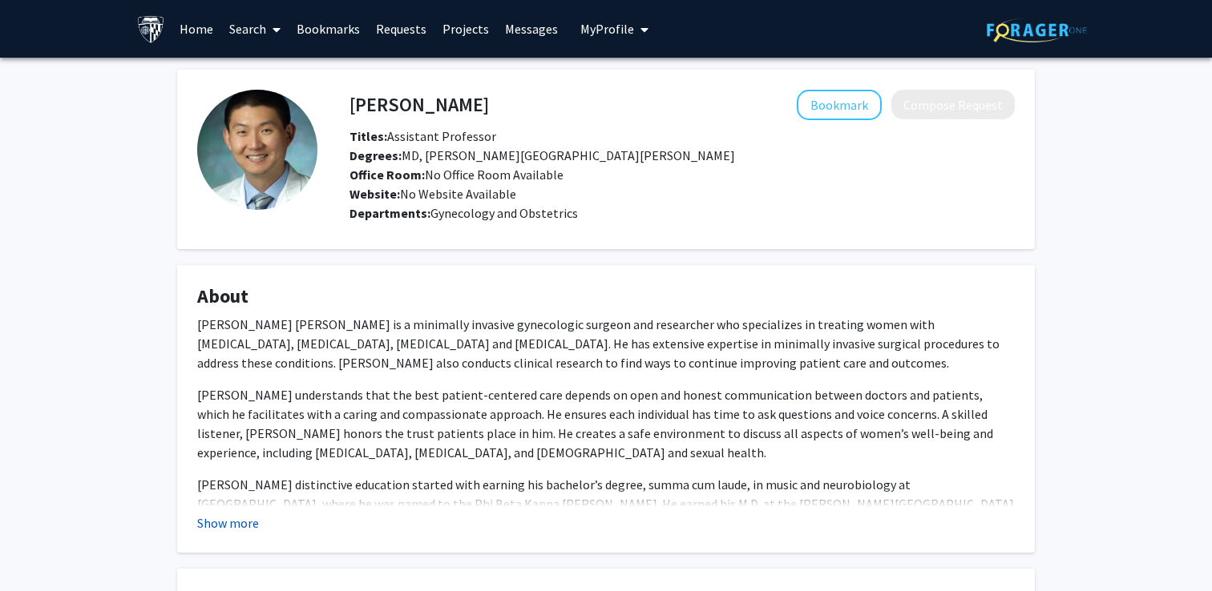
click at [240, 523] on button "Show more" at bounding box center [228, 523] width 62 height 19
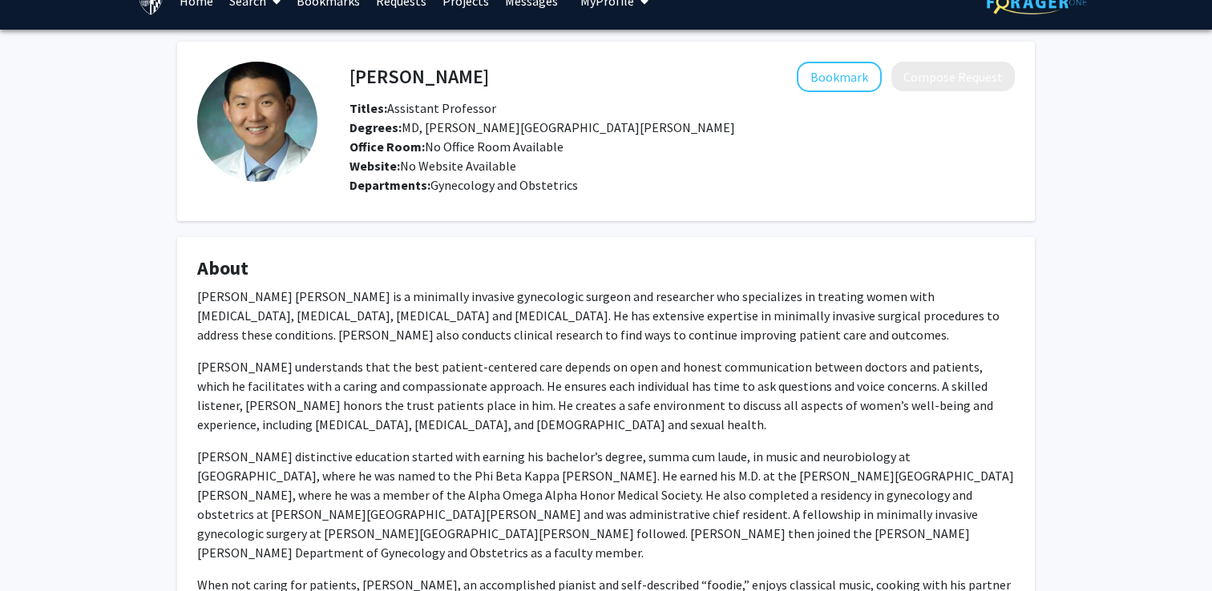
scroll to position [25, 0]
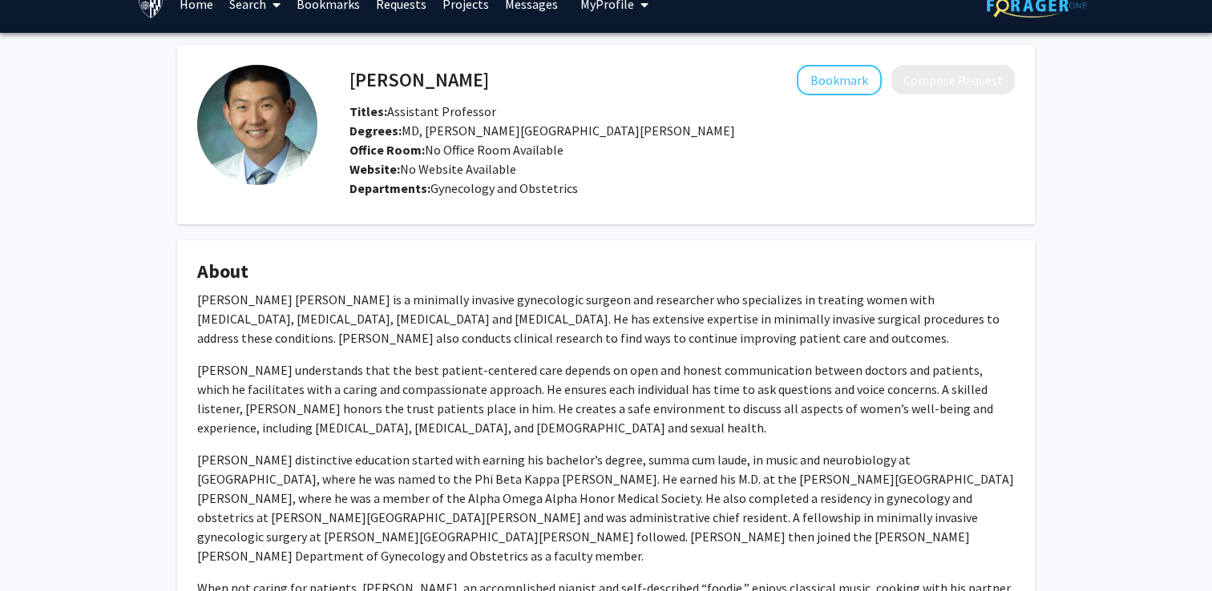
click at [405, 77] on h4 "[PERSON_NAME]" at bounding box center [418, 80] width 139 height 30
